Goal: Task Accomplishment & Management: Use online tool/utility

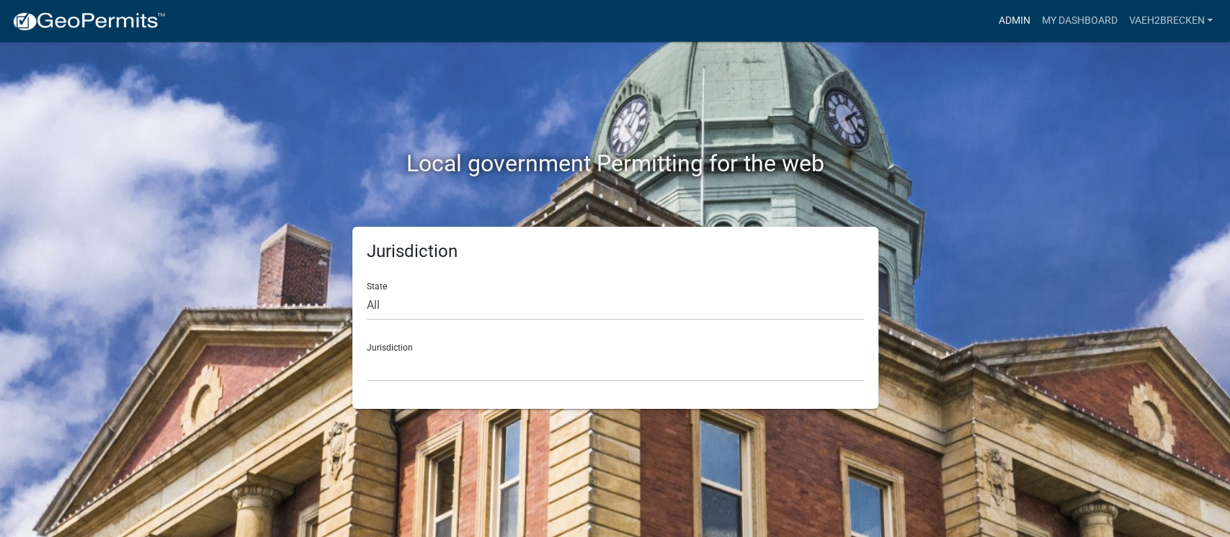
click at [1009, 12] on link "Admin" at bounding box center [1013, 20] width 43 height 27
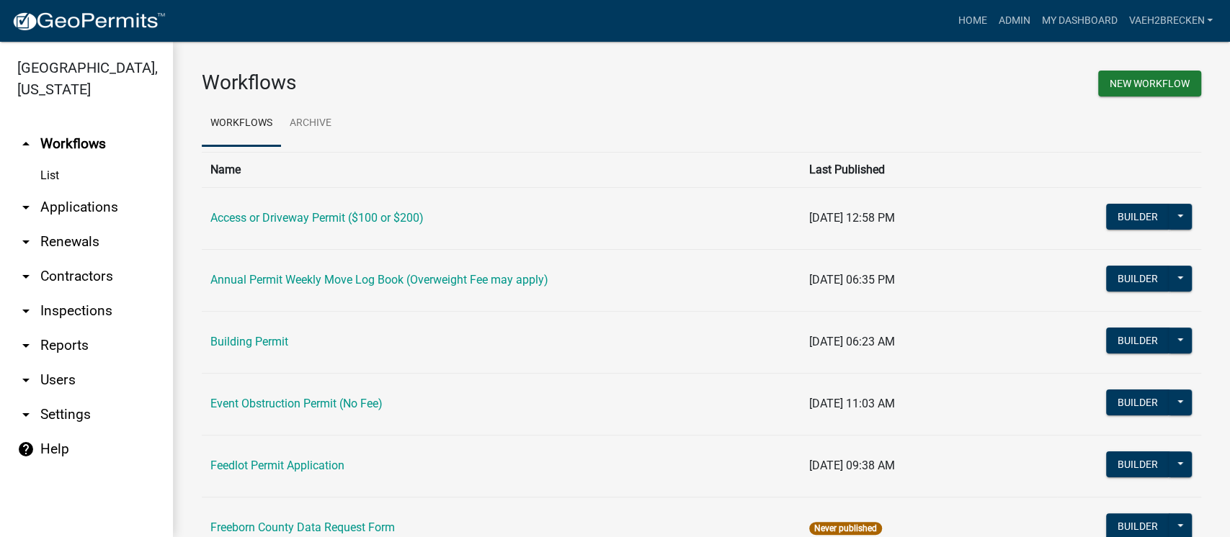
click at [61, 210] on link "arrow_drop_down Applications" at bounding box center [86, 207] width 173 height 35
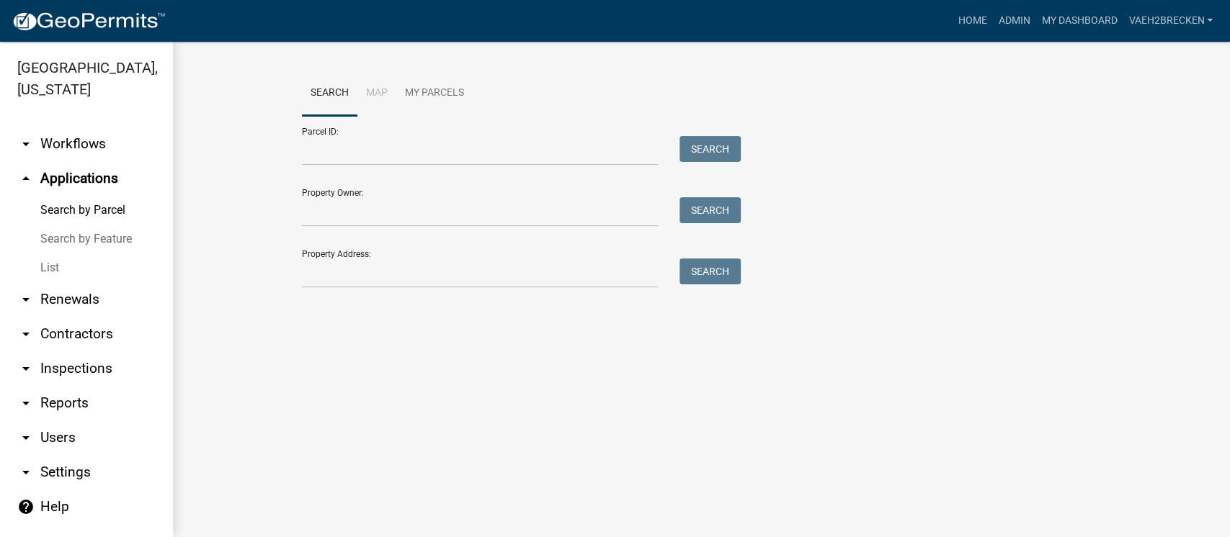
click at [52, 266] on link "List" at bounding box center [86, 268] width 173 height 29
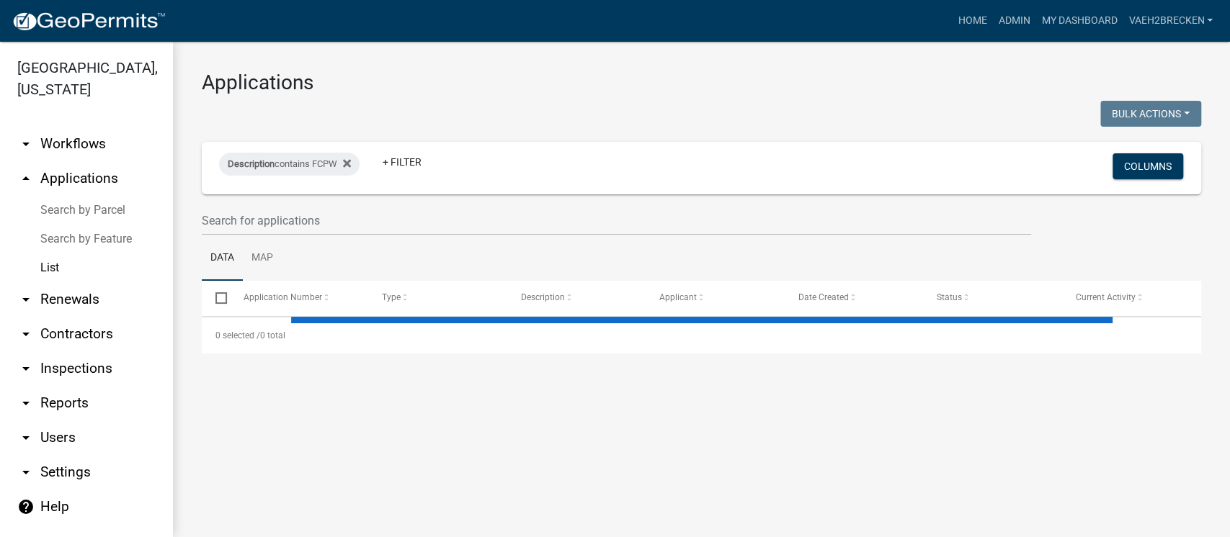
select select "3: 100"
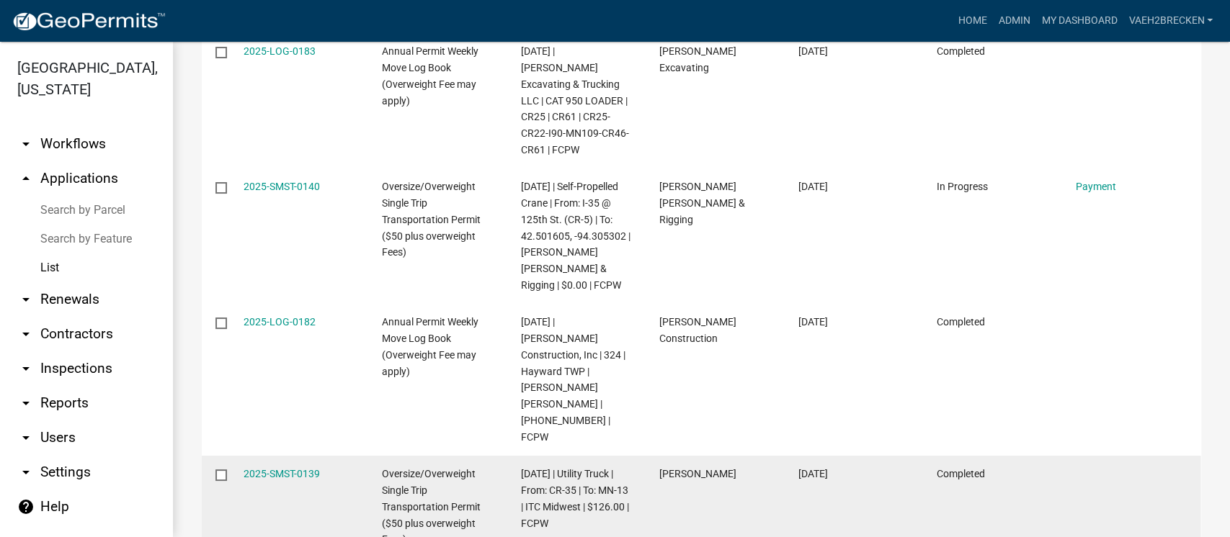
scroll to position [4127, 0]
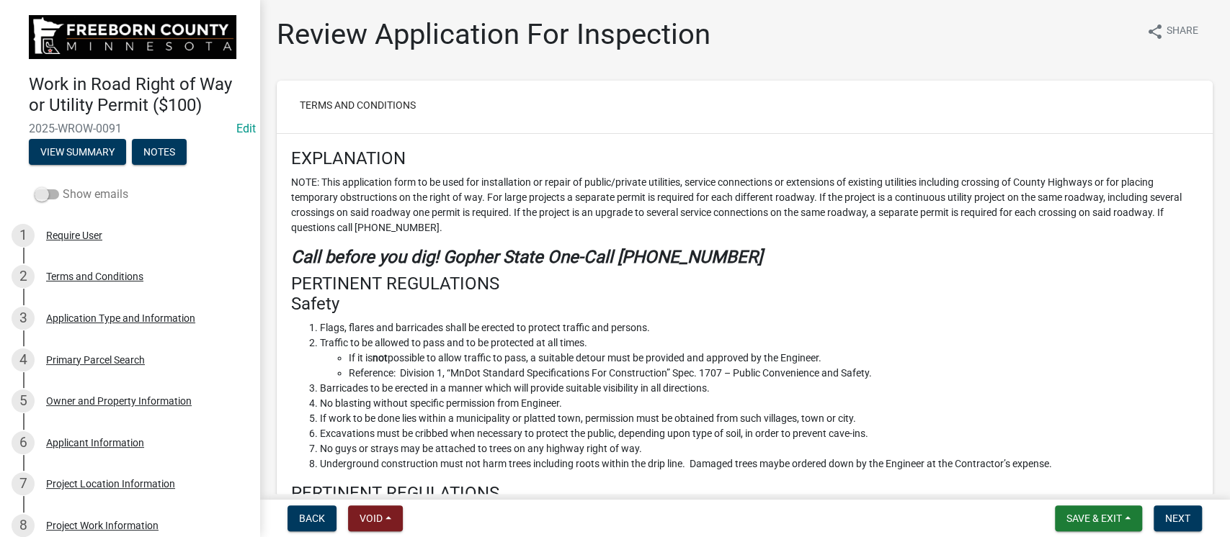
click at [49, 191] on span at bounding box center [47, 194] width 24 height 10
click at [63, 186] on input "Show emails" at bounding box center [63, 186] width 0 height 0
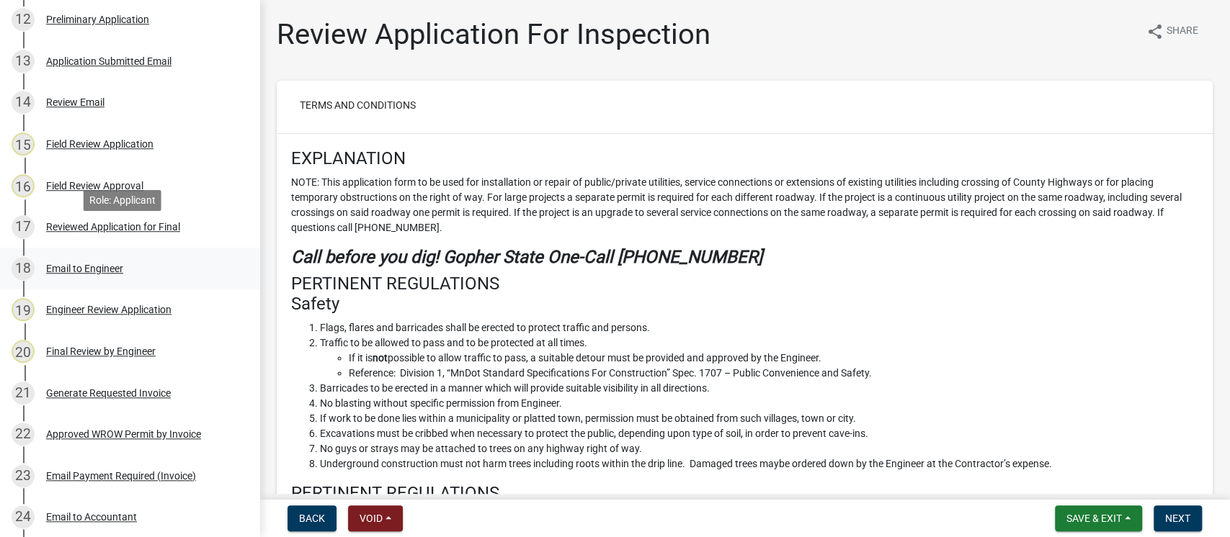
scroll to position [768, 0]
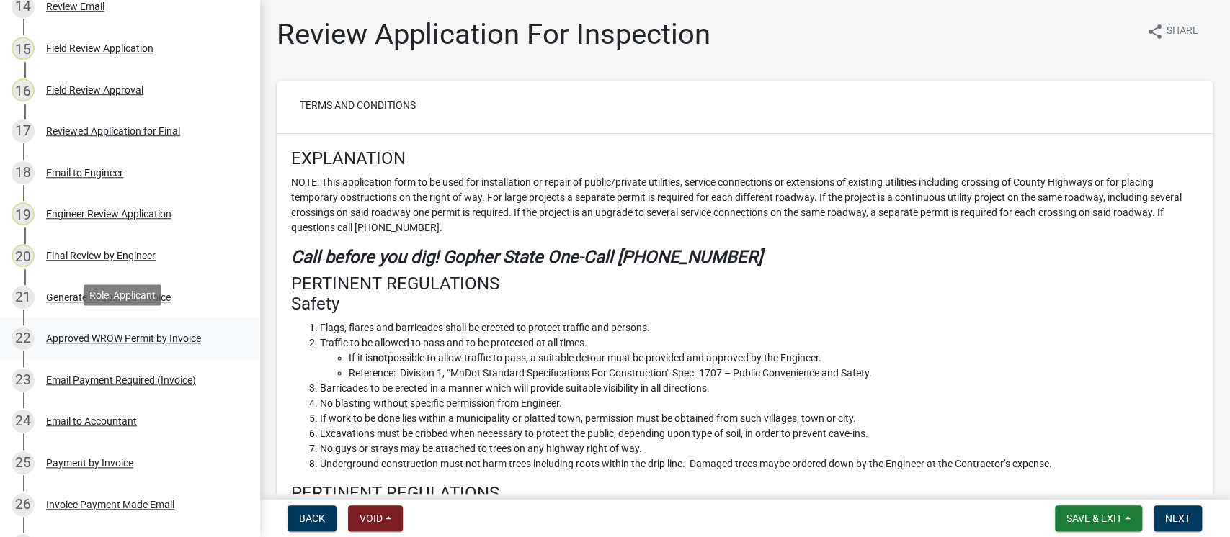
click at [115, 336] on div "Approved WROW Permit by Invoice" at bounding box center [123, 339] width 155 height 10
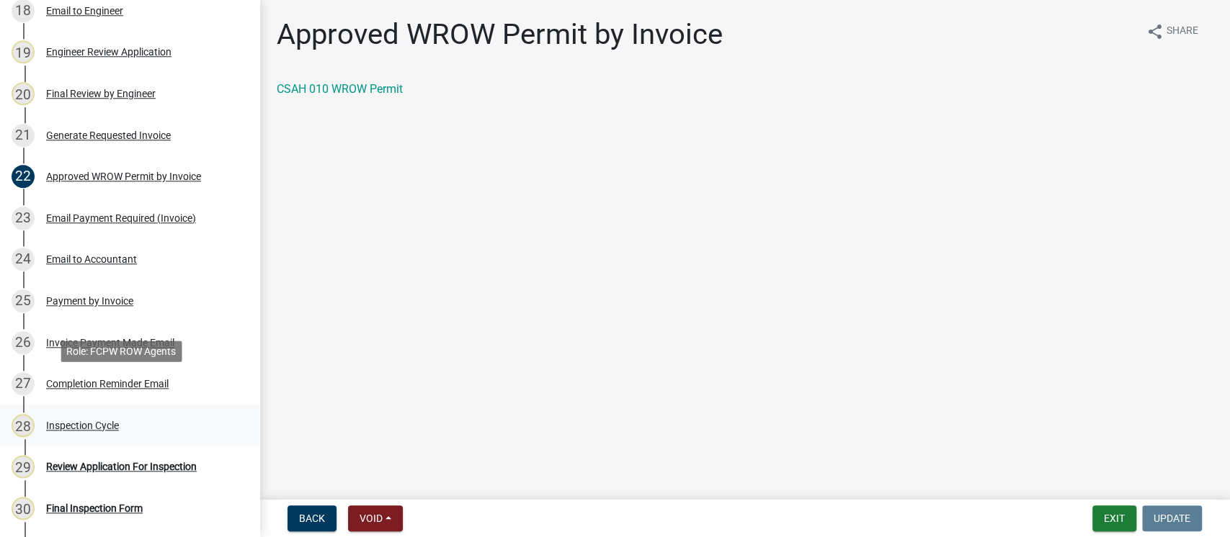
scroll to position [960, 0]
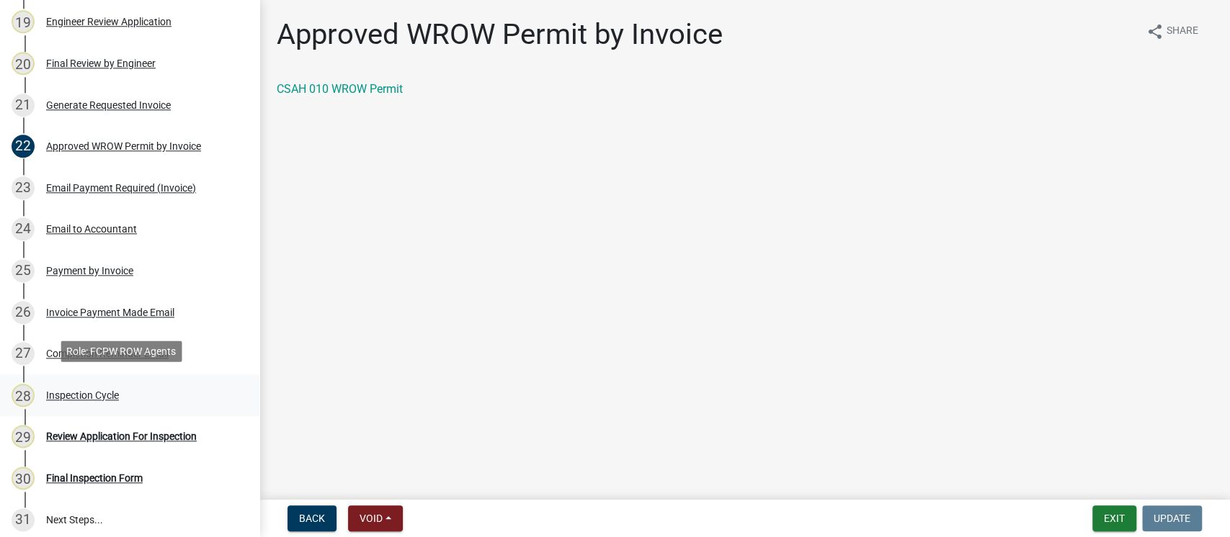
click at [104, 392] on div "Inspection Cycle" at bounding box center [82, 395] width 73 height 10
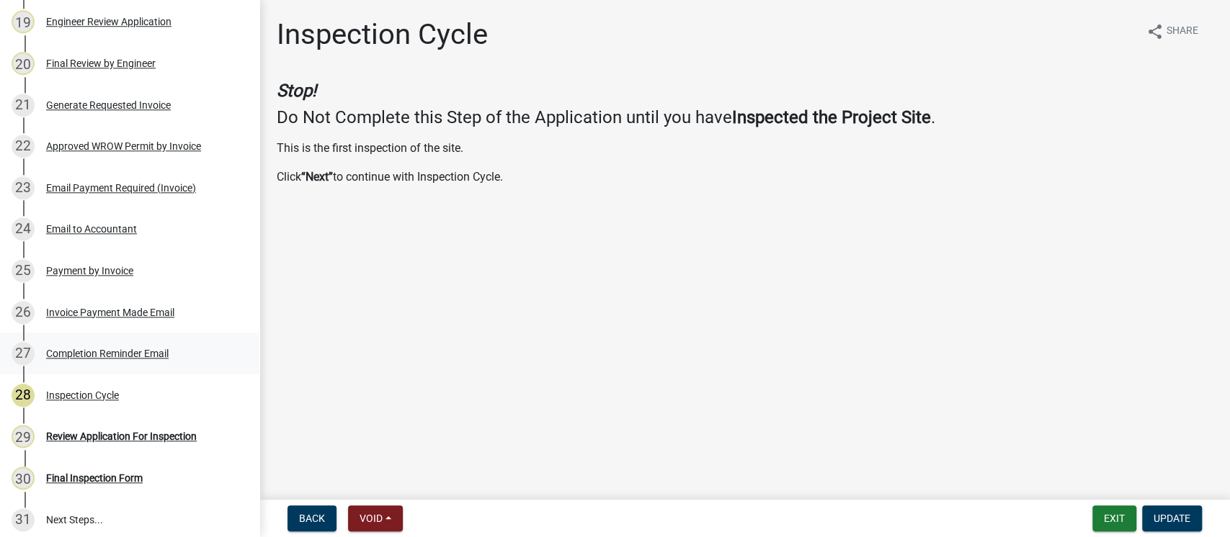
click at [107, 352] on div "Completion Reminder Email" at bounding box center [107, 354] width 122 height 10
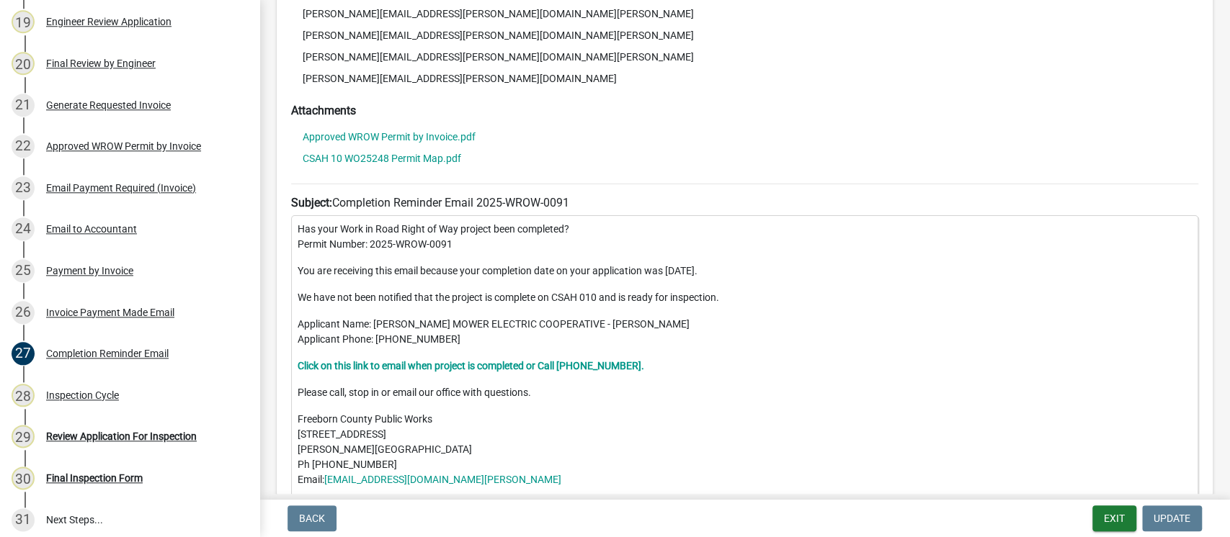
scroll to position [384, 0]
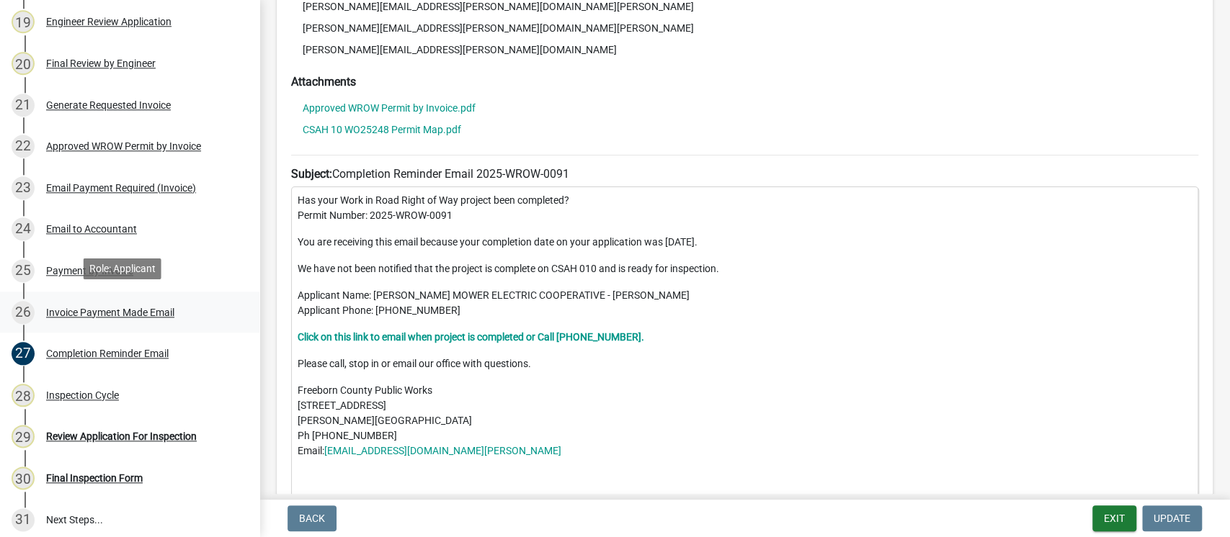
click at [109, 308] on div "Invoice Payment Made Email" at bounding box center [110, 313] width 128 height 10
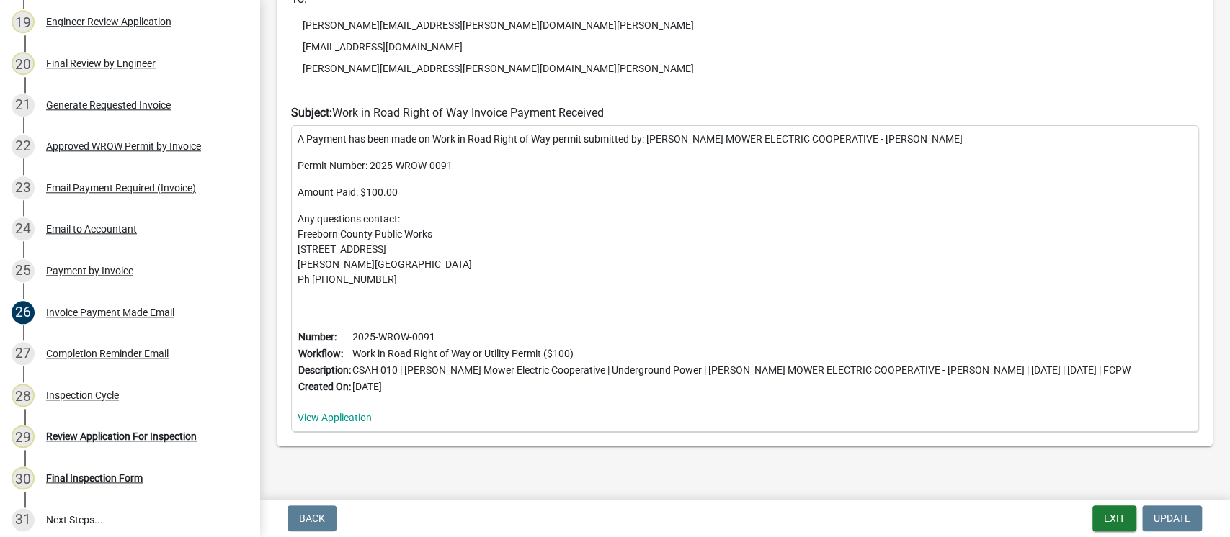
scroll to position [312, 0]
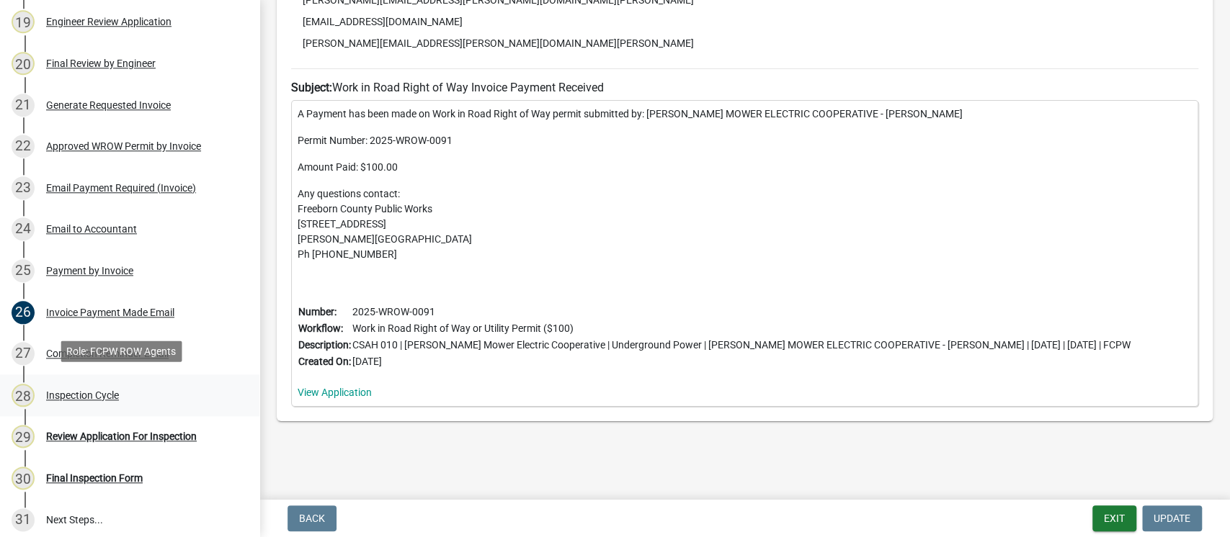
click at [91, 391] on div "Inspection Cycle" at bounding box center [82, 395] width 73 height 10
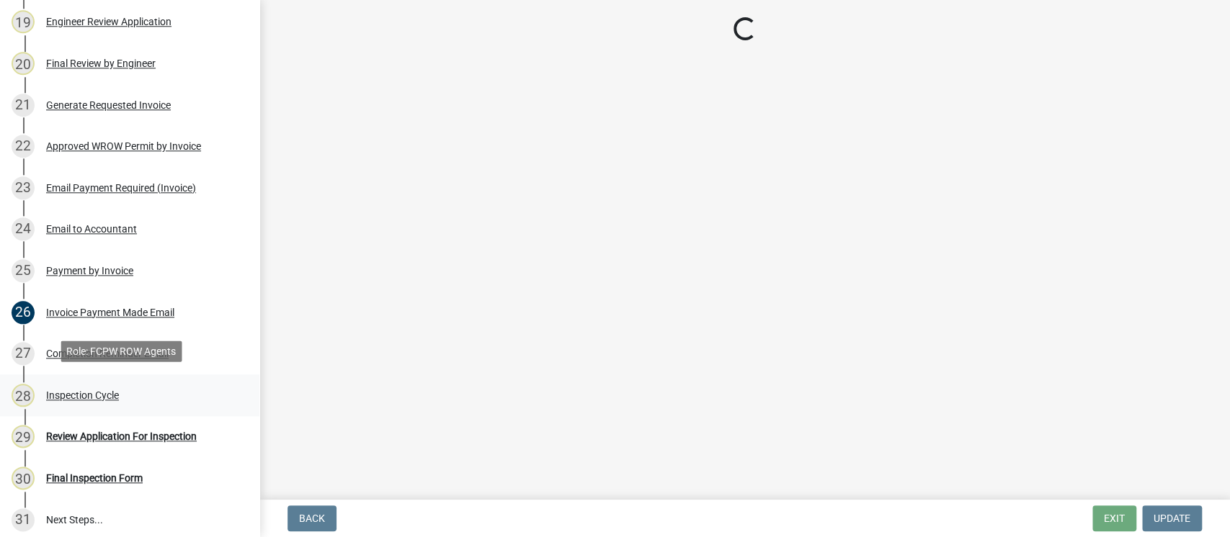
scroll to position [0, 0]
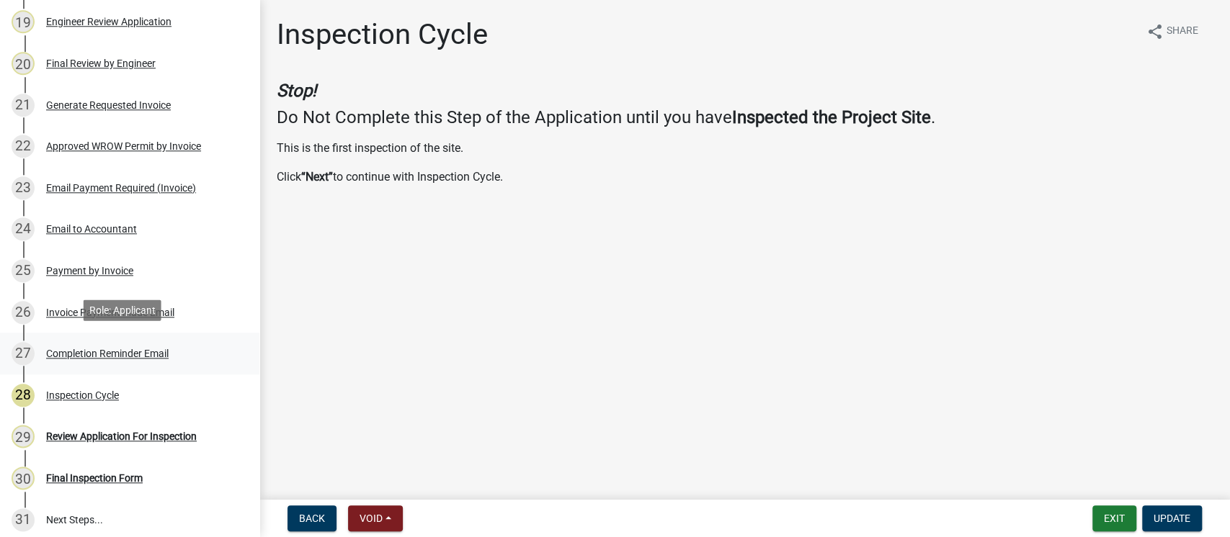
click at [115, 349] on div "Completion Reminder Email" at bounding box center [107, 354] width 122 height 10
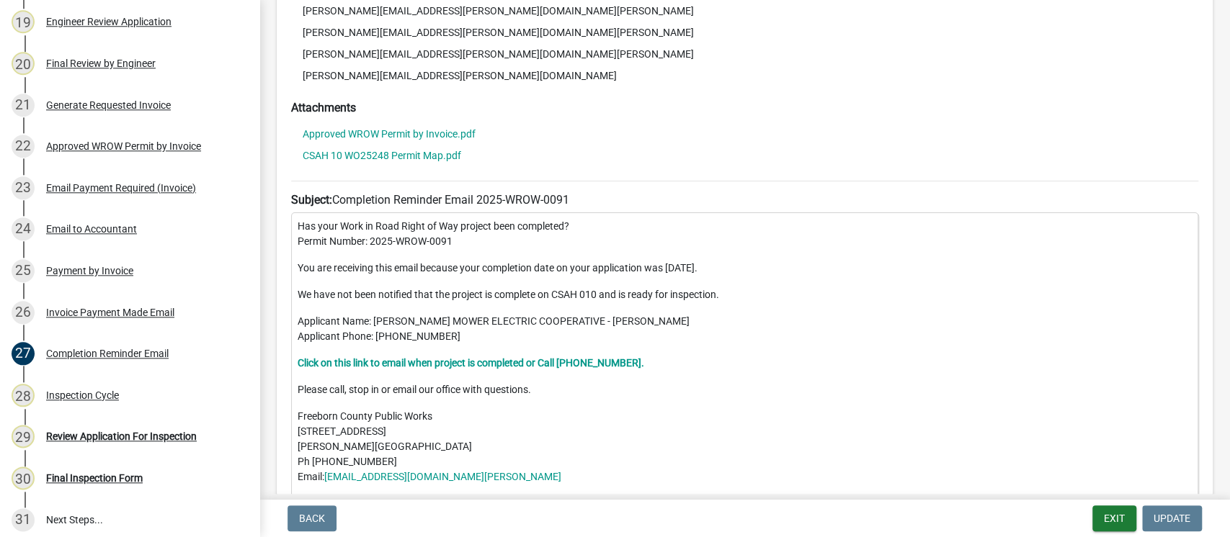
scroll to position [384, 0]
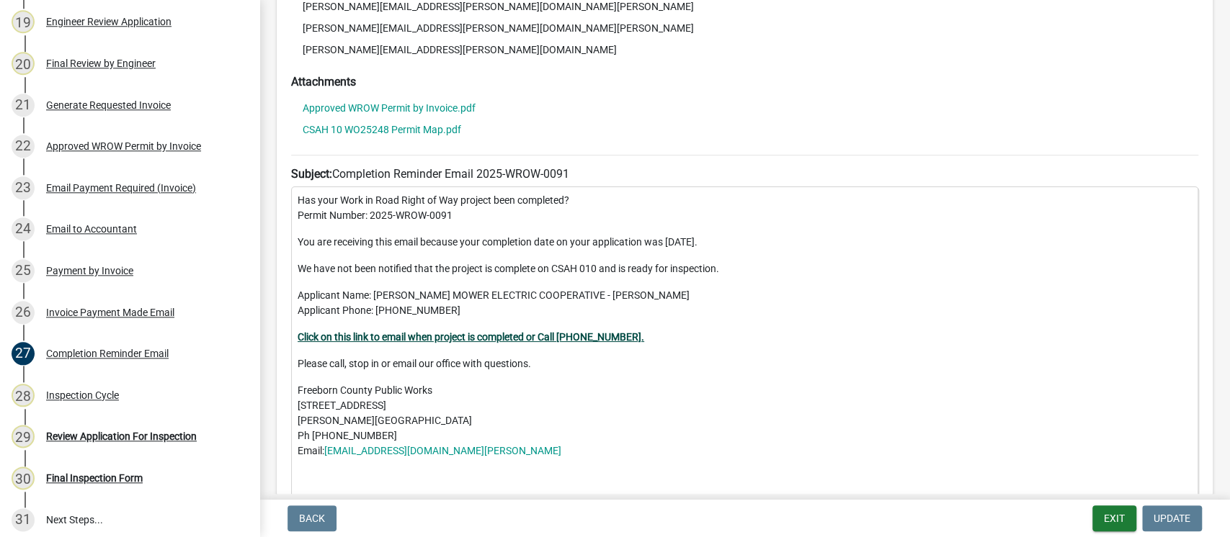
click at [499, 337] on strong "Click on this link to email when project is completed or Call [PHONE_NUMBER]." at bounding box center [471, 337] width 347 height 12
click at [104, 432] on div "Review Application For Inspection" at bounding box center [121, 437] width 151 height 10
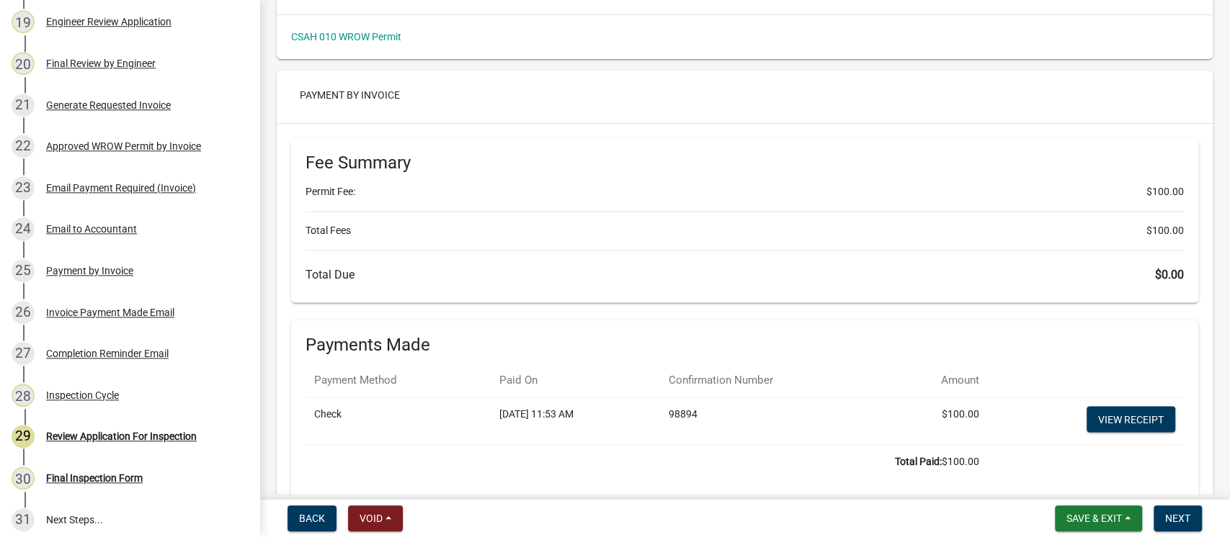
scroll to position [9182, 0]
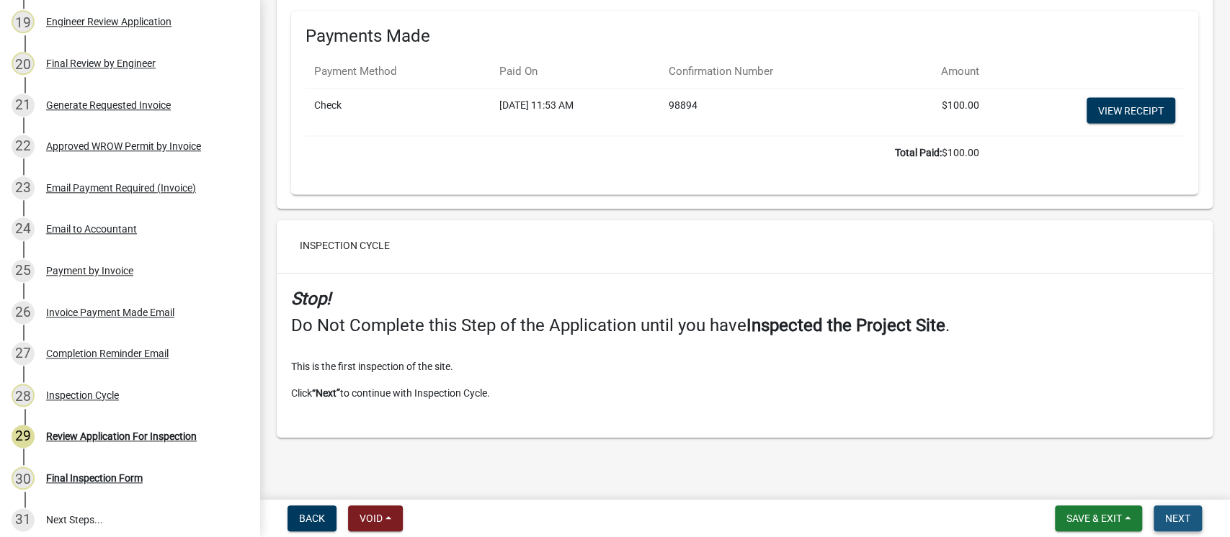
click at [1180, 516] on span "Next" at bounding box center [1177, 519] width 25 height 12
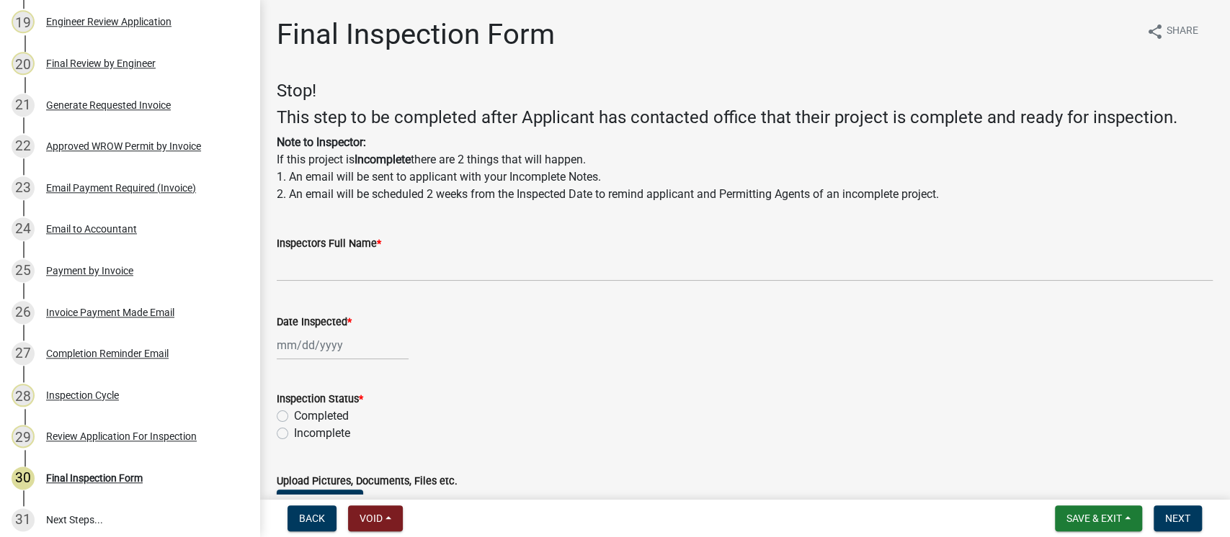
scroll to position [96, 0]
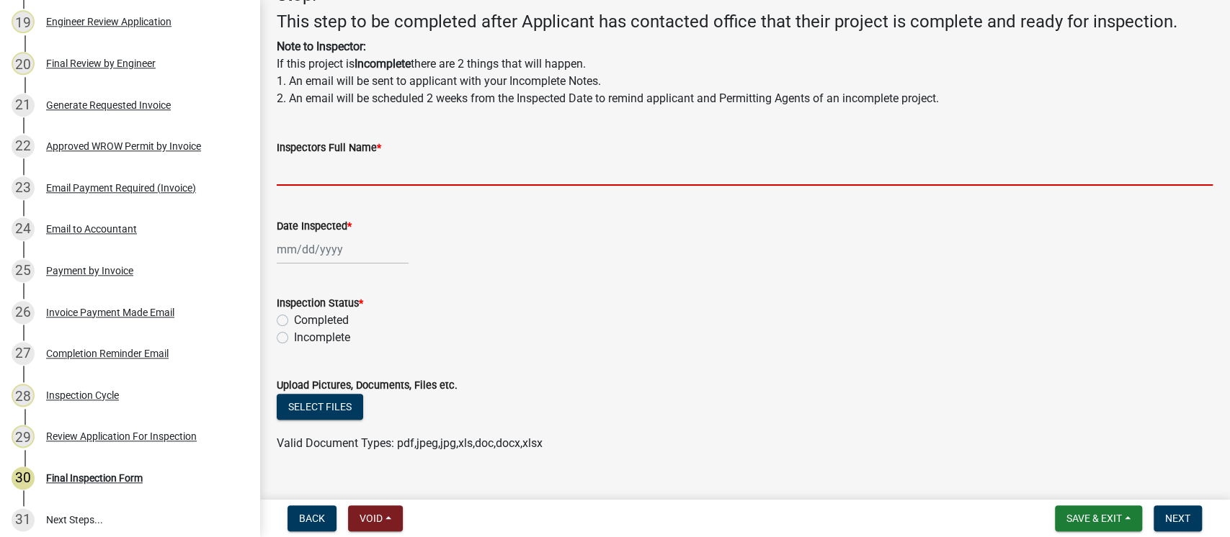
click at [400, 161] on input "Inspectors Full Name *" at bounding box center [745, 171] width 936 height 30
type input "Phil"
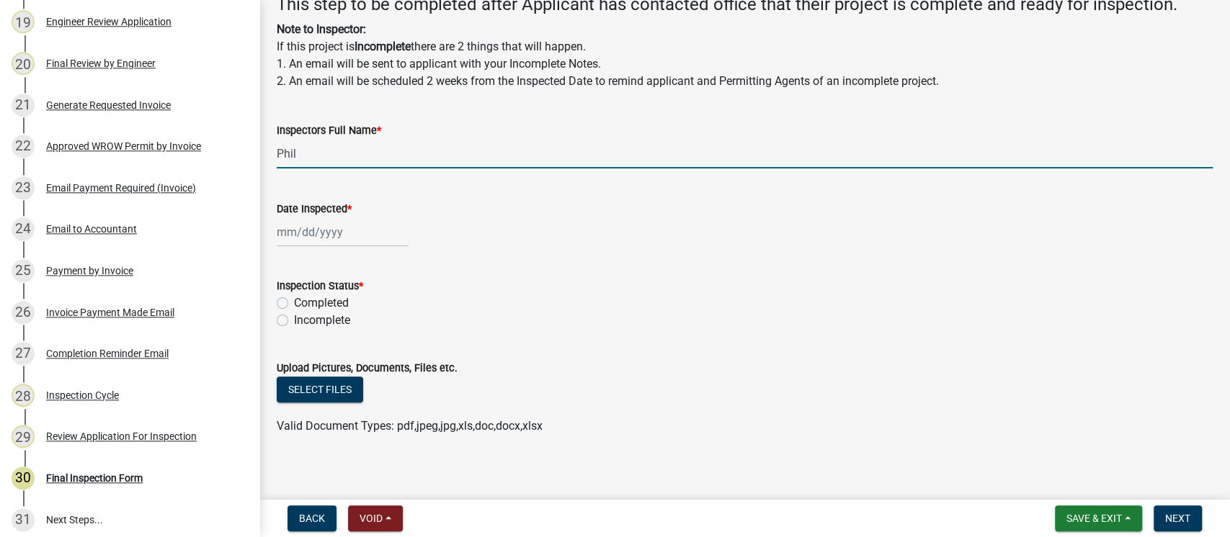
scroll to position [122, 0]
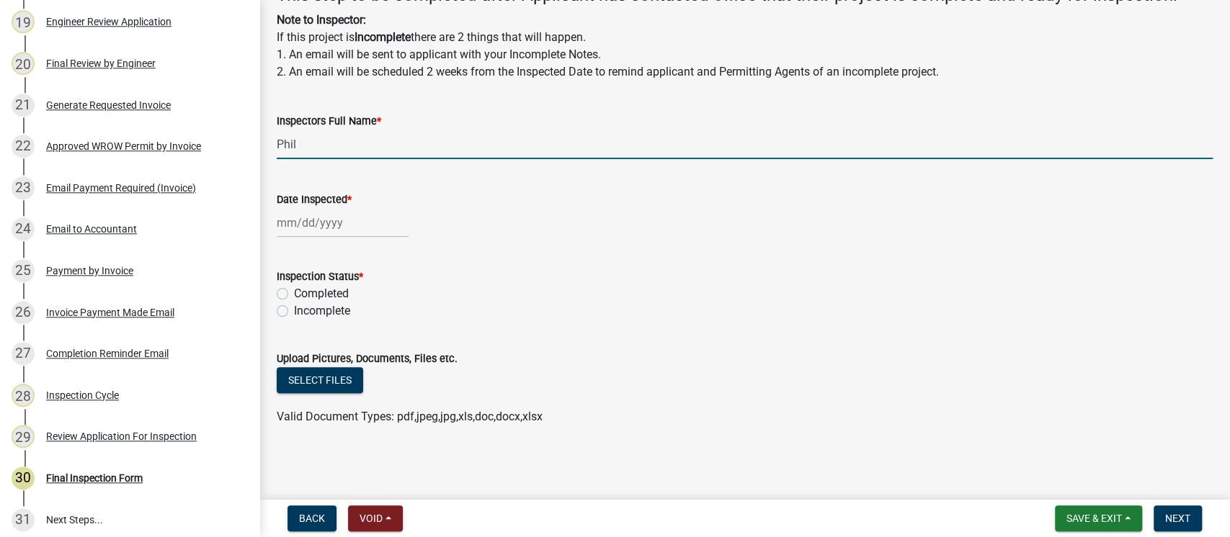
click at [334, 224] on div at bounding box center [343, 223] width 132 height 30
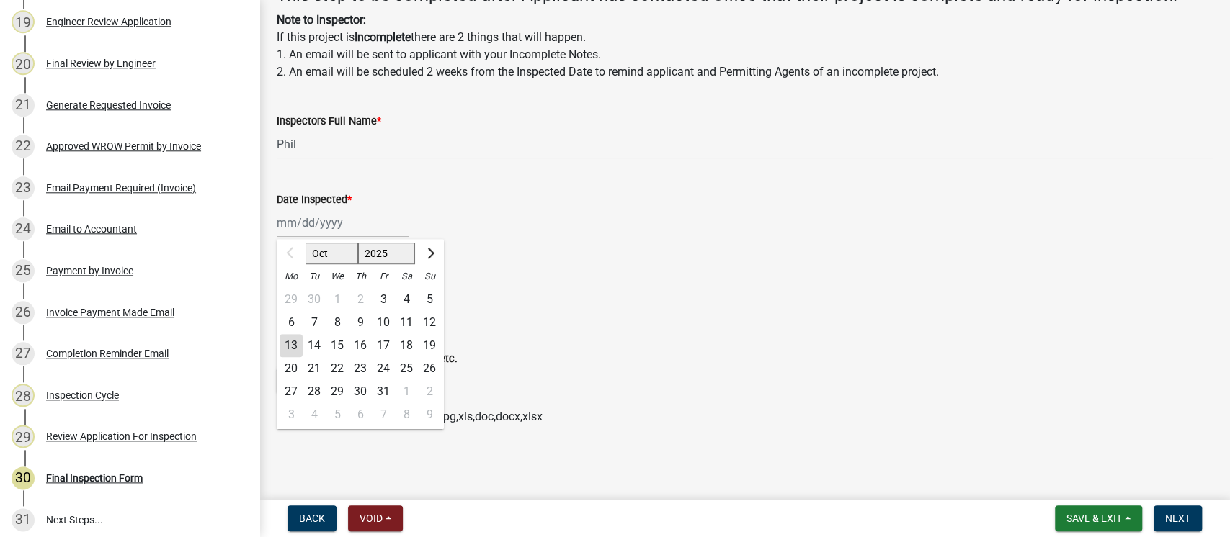
click at [285, 346] on div "13" at bounding box center [291, 345] width 23 height 23
type input "[DATE]"
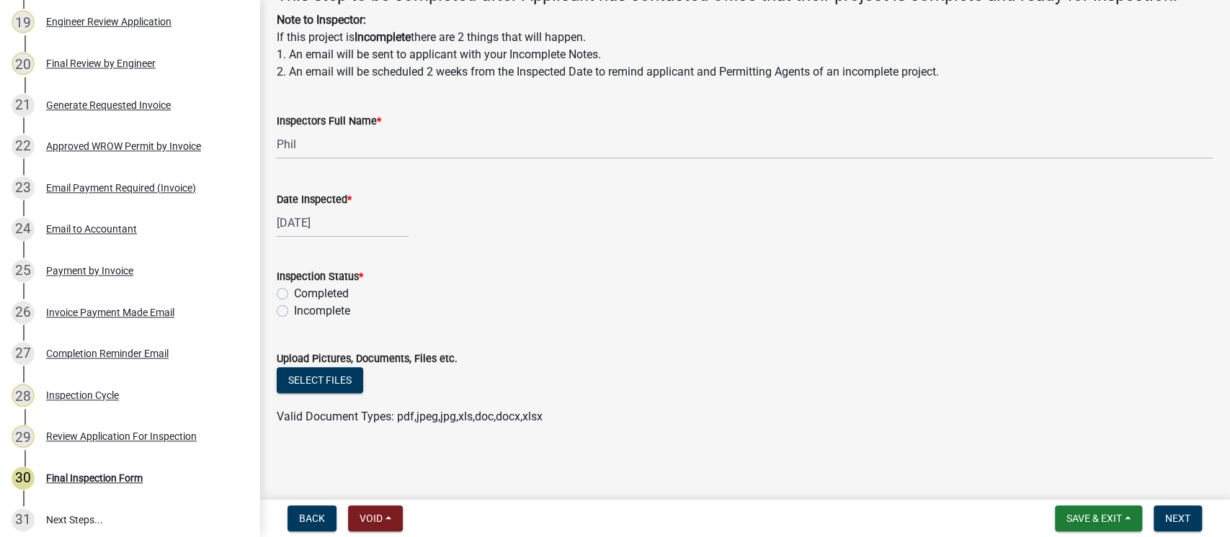
drag, startPoint x: 282, startPoint y: 296, endPoint x: 334, endPoint y: 303, distance: 51.6
click at [294, 298] on label "Completed" at bounding box center [321, 293] width 55 height 17
click at [294, 295] on input "Completed" at bounding box center [298, 289] width 9 height 9
radio input "true"
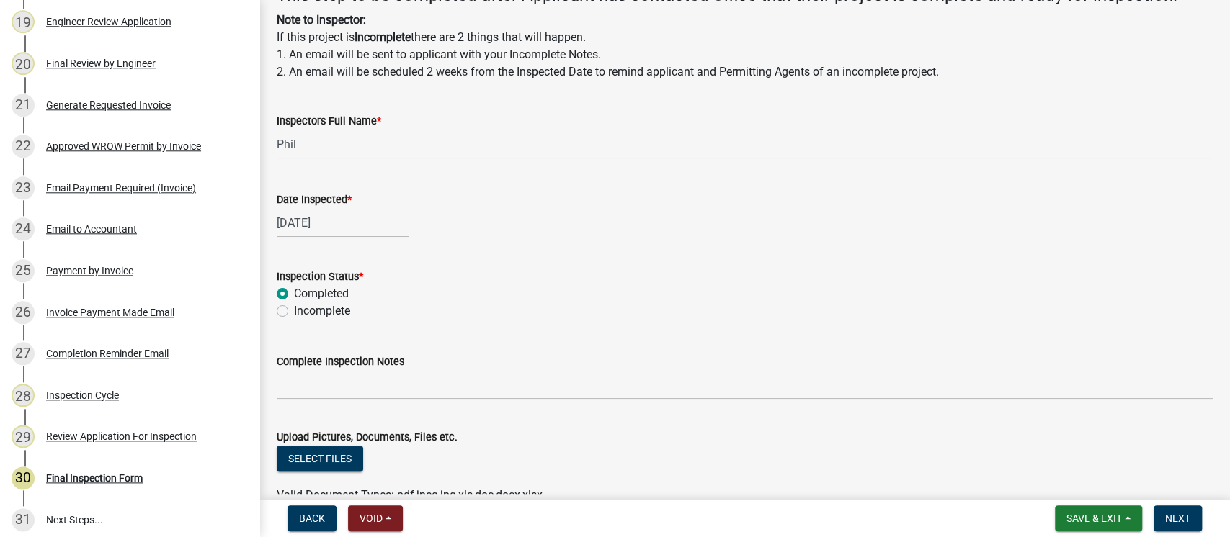
scroll to position [201, 0]
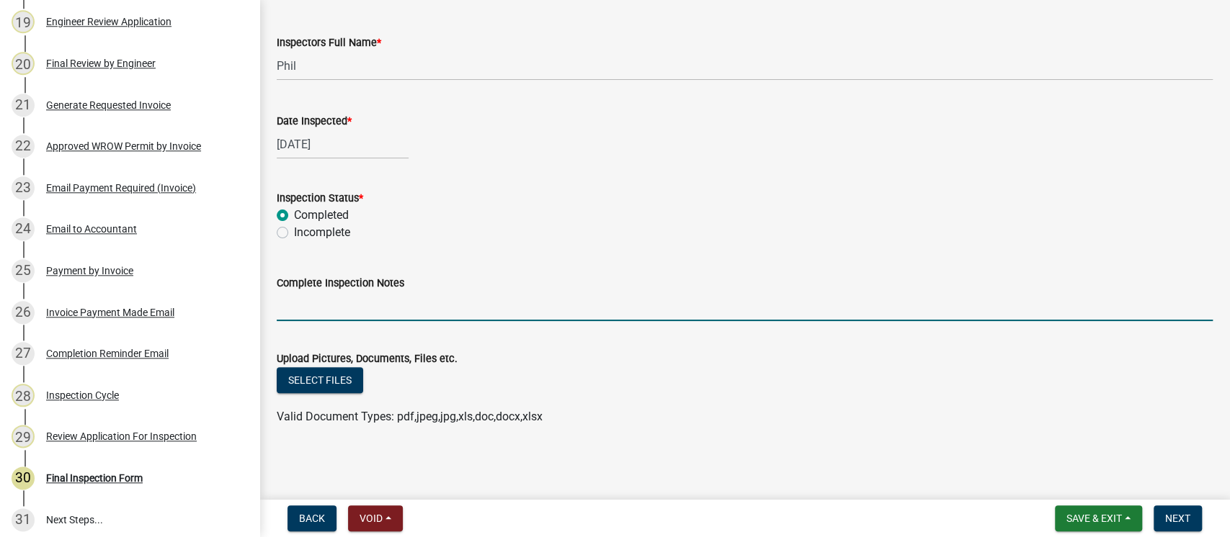
click at [428, 301] on input "Complete Inspection Notes" at bounding box center [745, 307] width 936 height 30
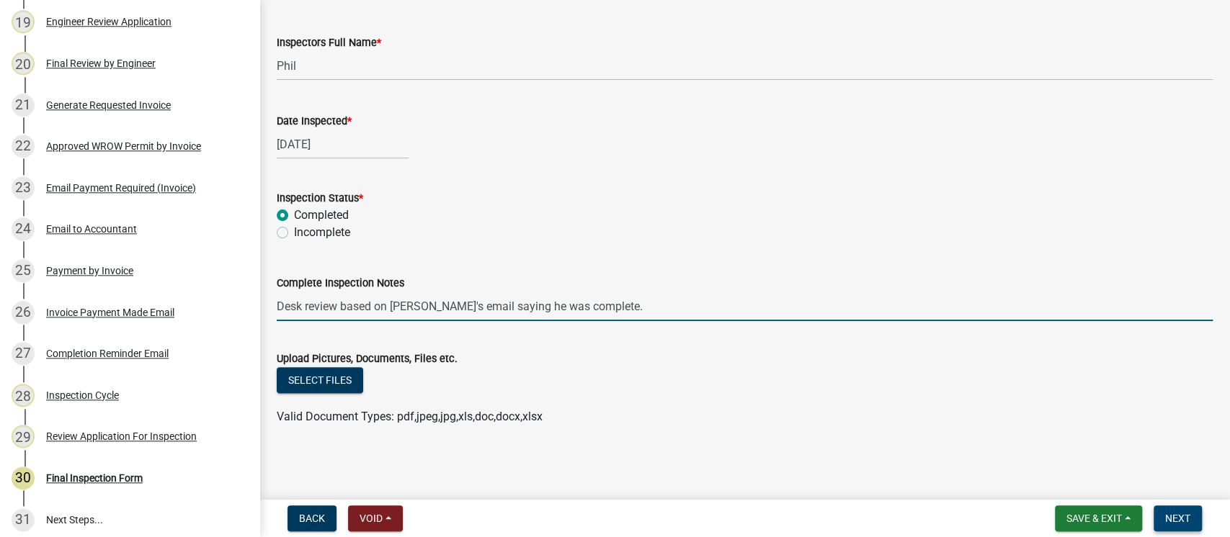
type input "Desk review based on [PERSON_NAME]'s email saying he was complete."
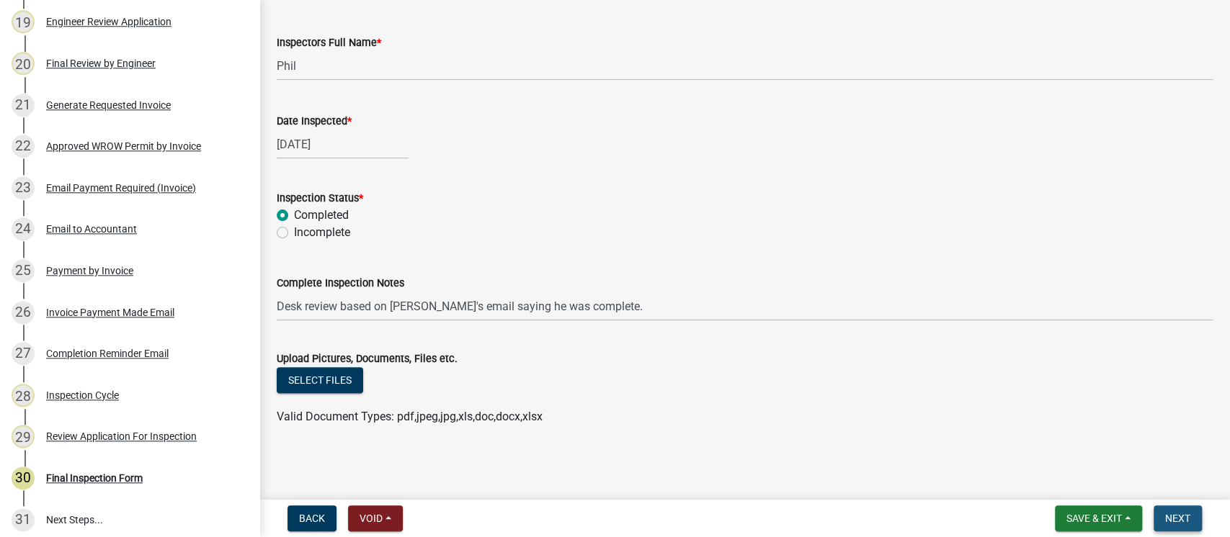
click at [1167, 513] on span "Next" at bounding box center [1177, 519] width 25 height 12
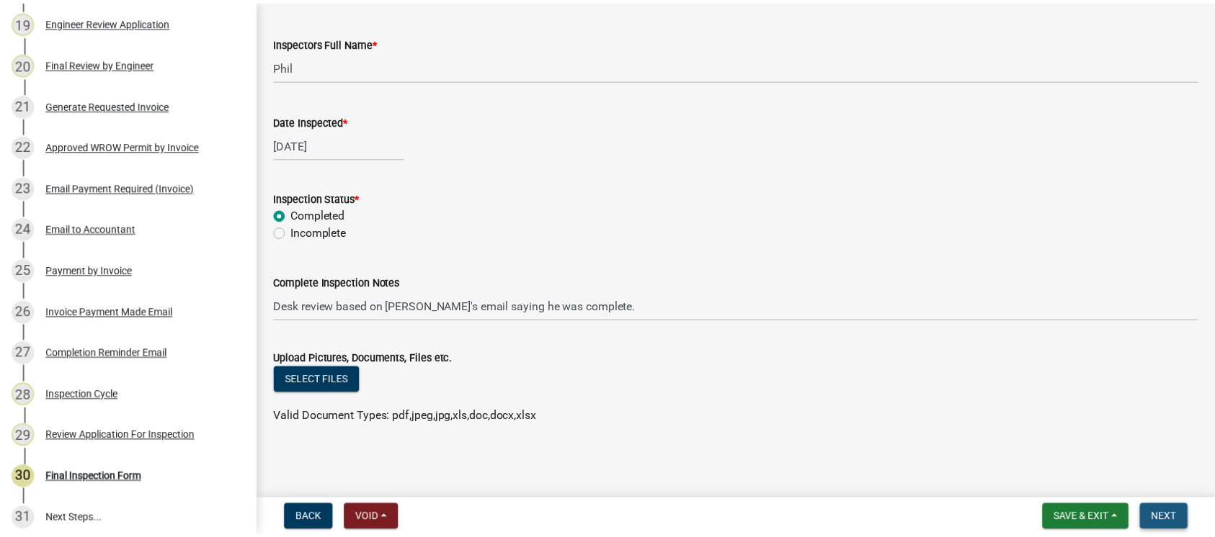
scroll to position [0, 0]
